Goal: Navigation & Orientation: Find specific page/section

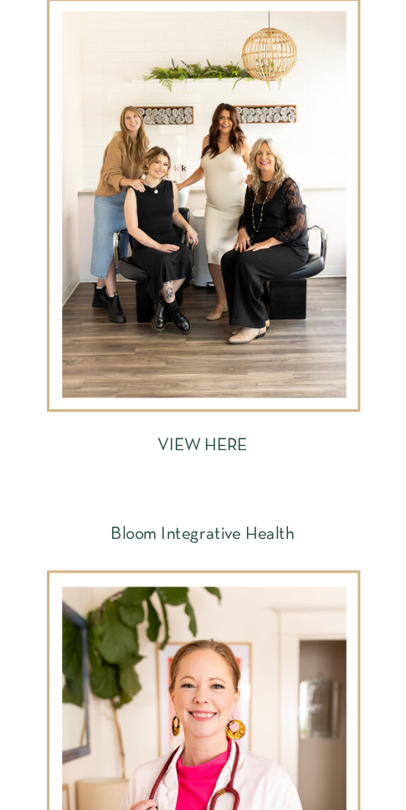
scroll to position [3509, 0]
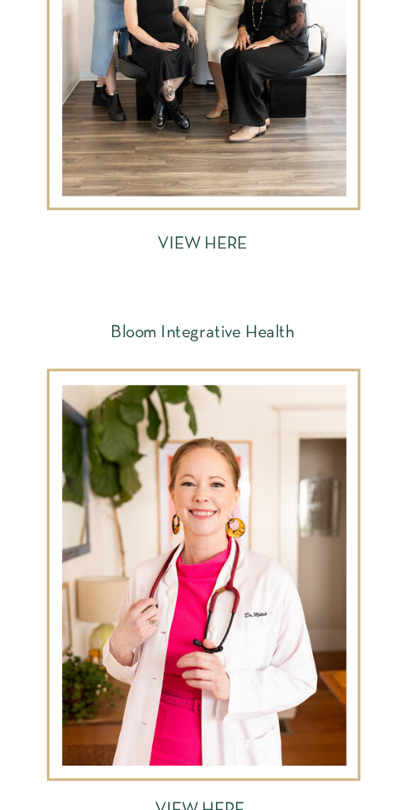
click at [259, 162] on div at bounding box center [204, 2] width 284 height 387
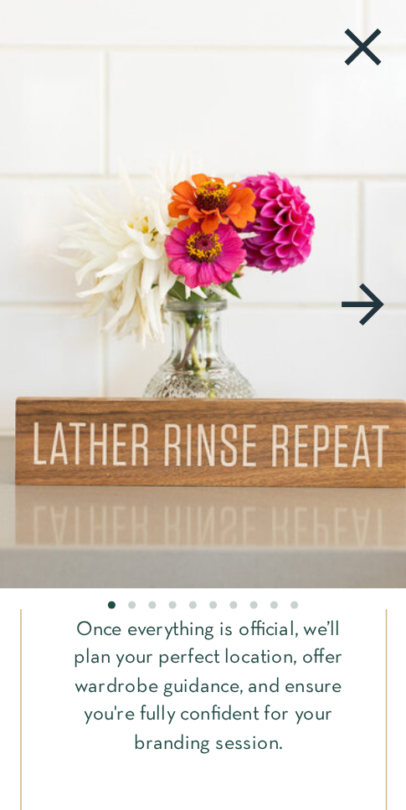
click at [361, 40] on icon at bounding box center [363, 47] width 64 height 64
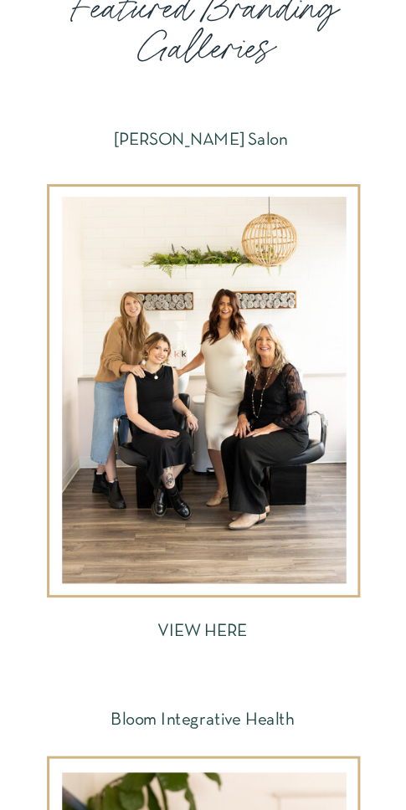
scroll to position [3962, 0]
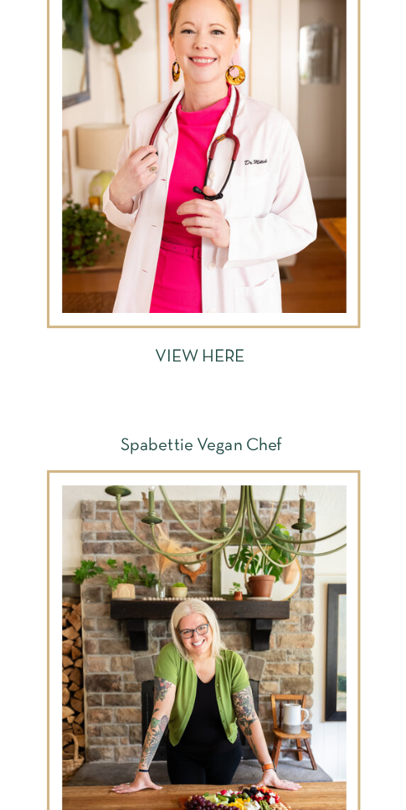
click at [261, 183] on div at bounding box center [204, 122] width 284 height 381
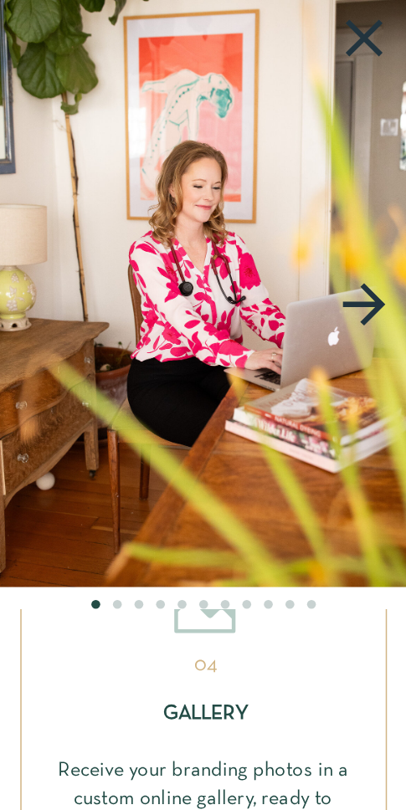
click at [358, 38] on icon at bounding box center [364, 39] width 64 height 64
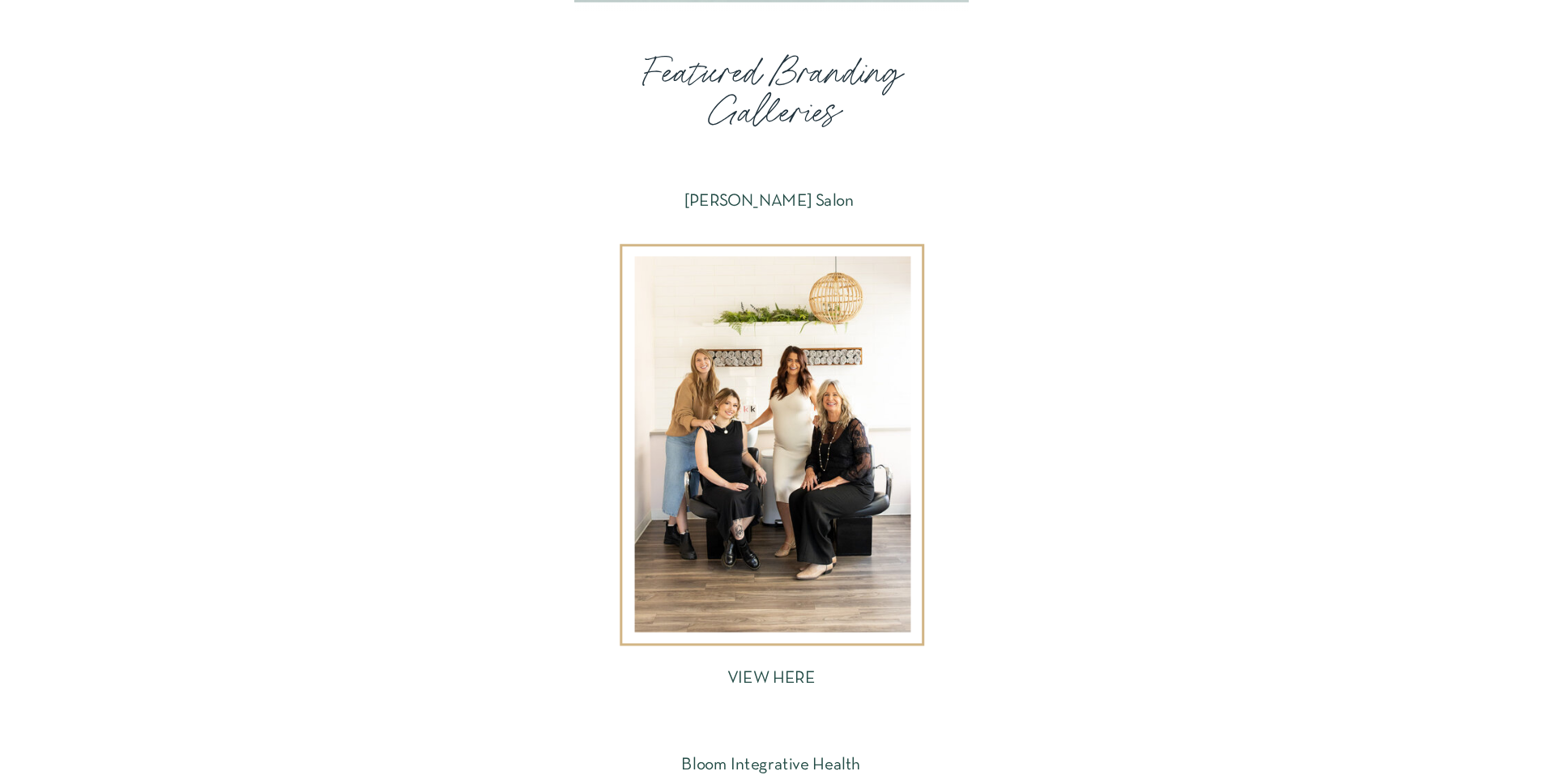
scroll to position [2318, 0]
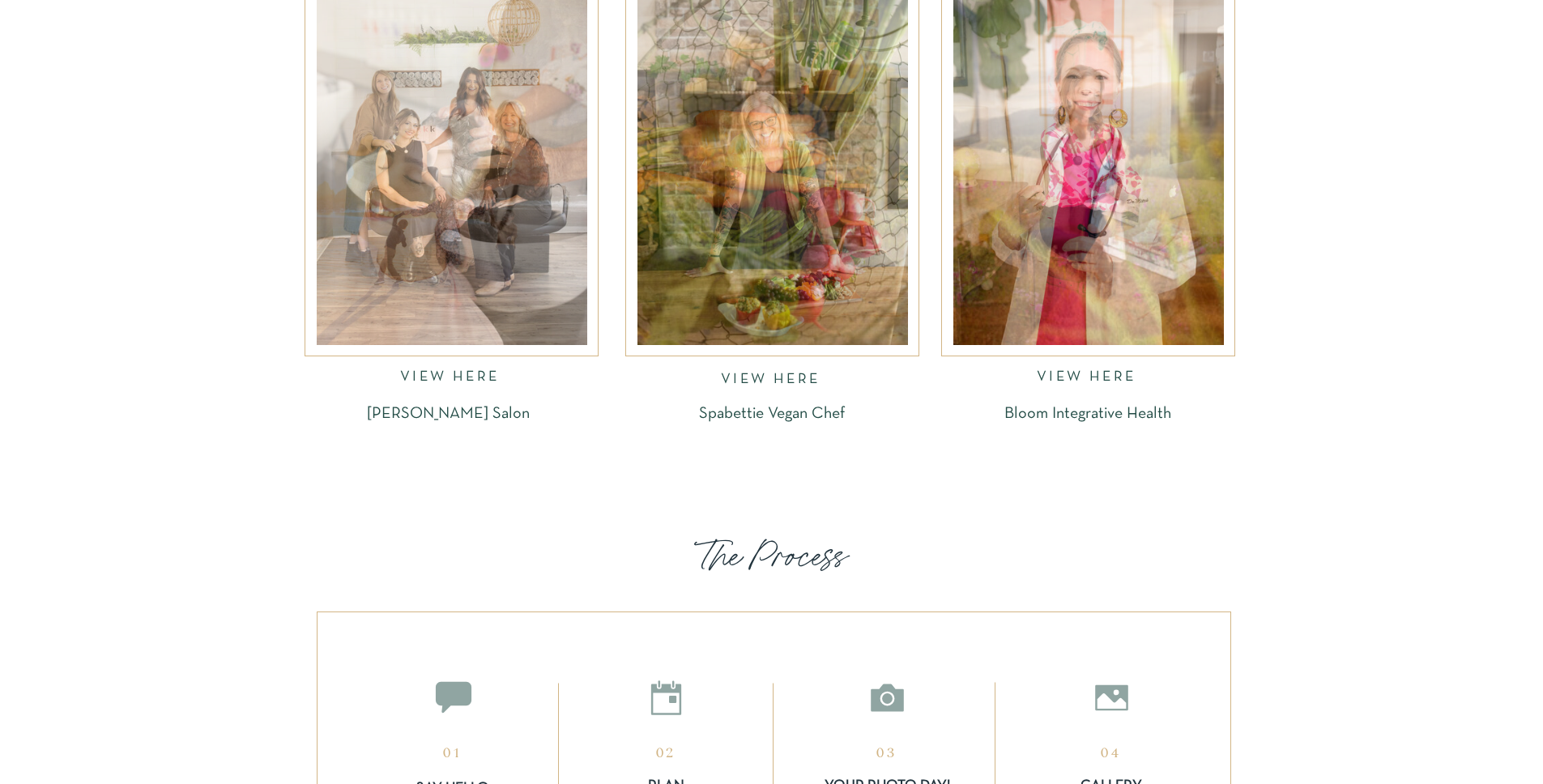
click at [392, 181] on div at bounding box center [772, 164] width 270 height 363
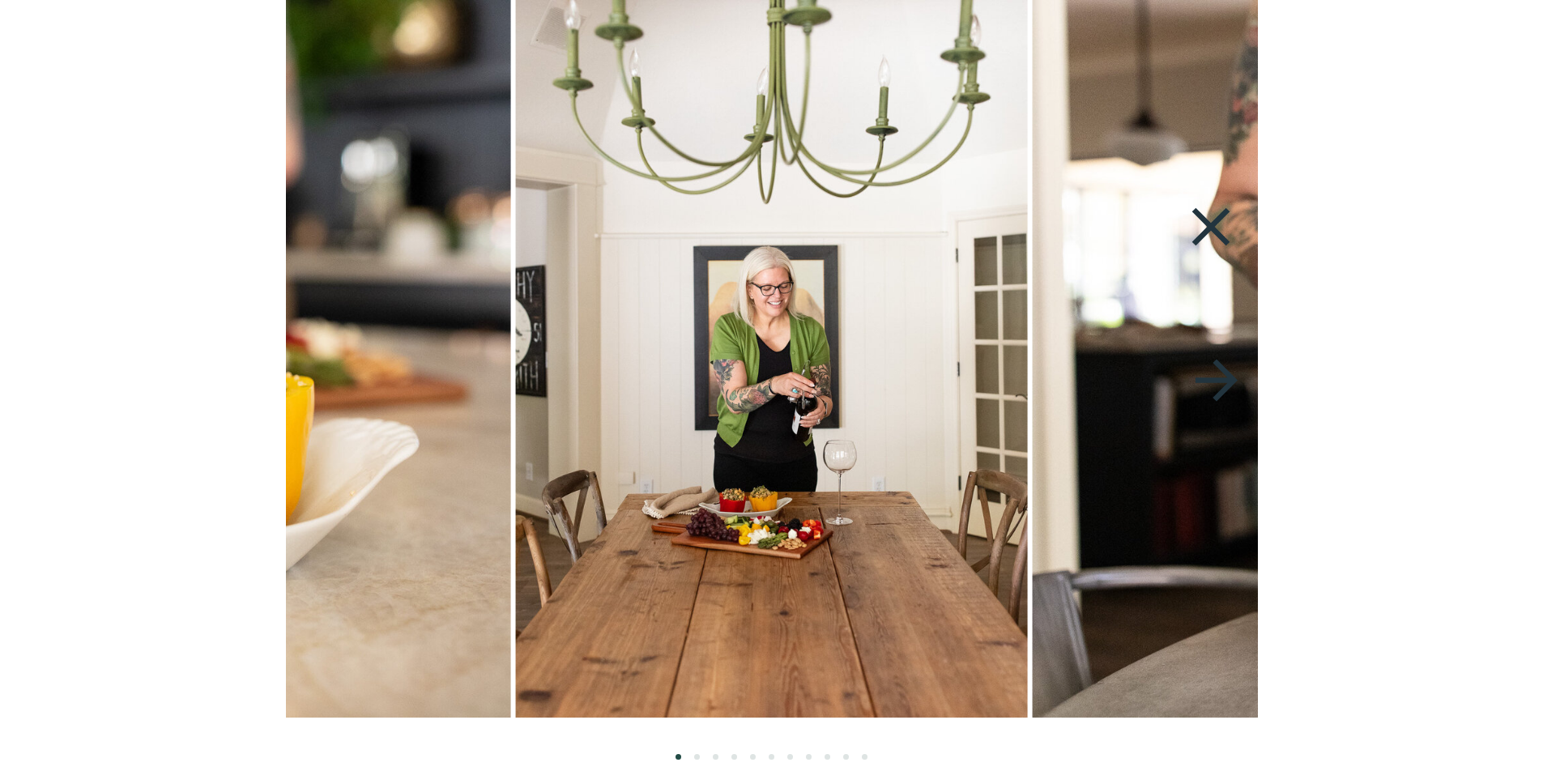
scroll to position [2196, 0]
